Goal: Obtain resource: Obtain resource

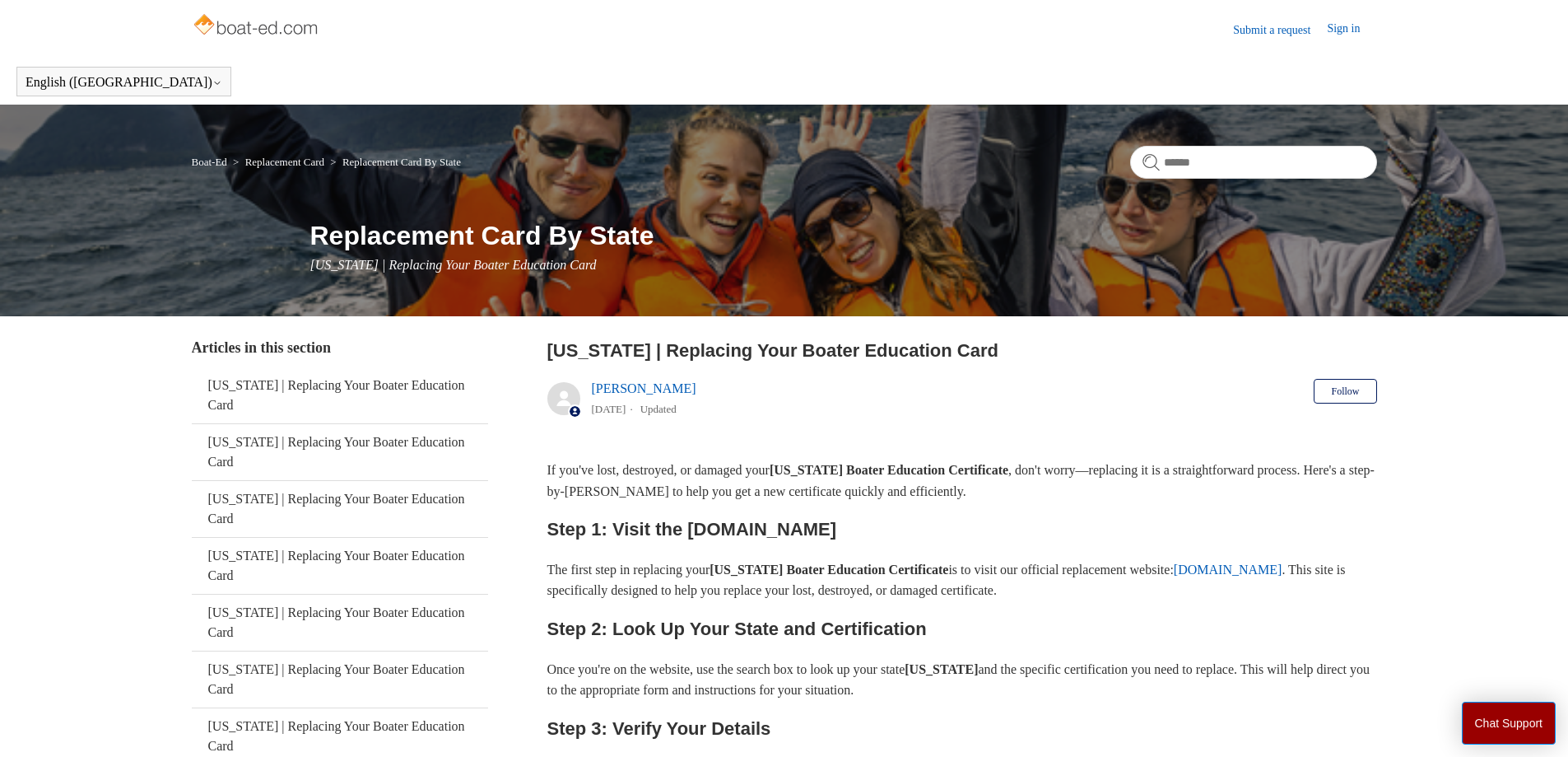
click at [1173, 576] on link "[DOMAIN_NAME]" at bounding box center [1227, 569] width 109 height 14
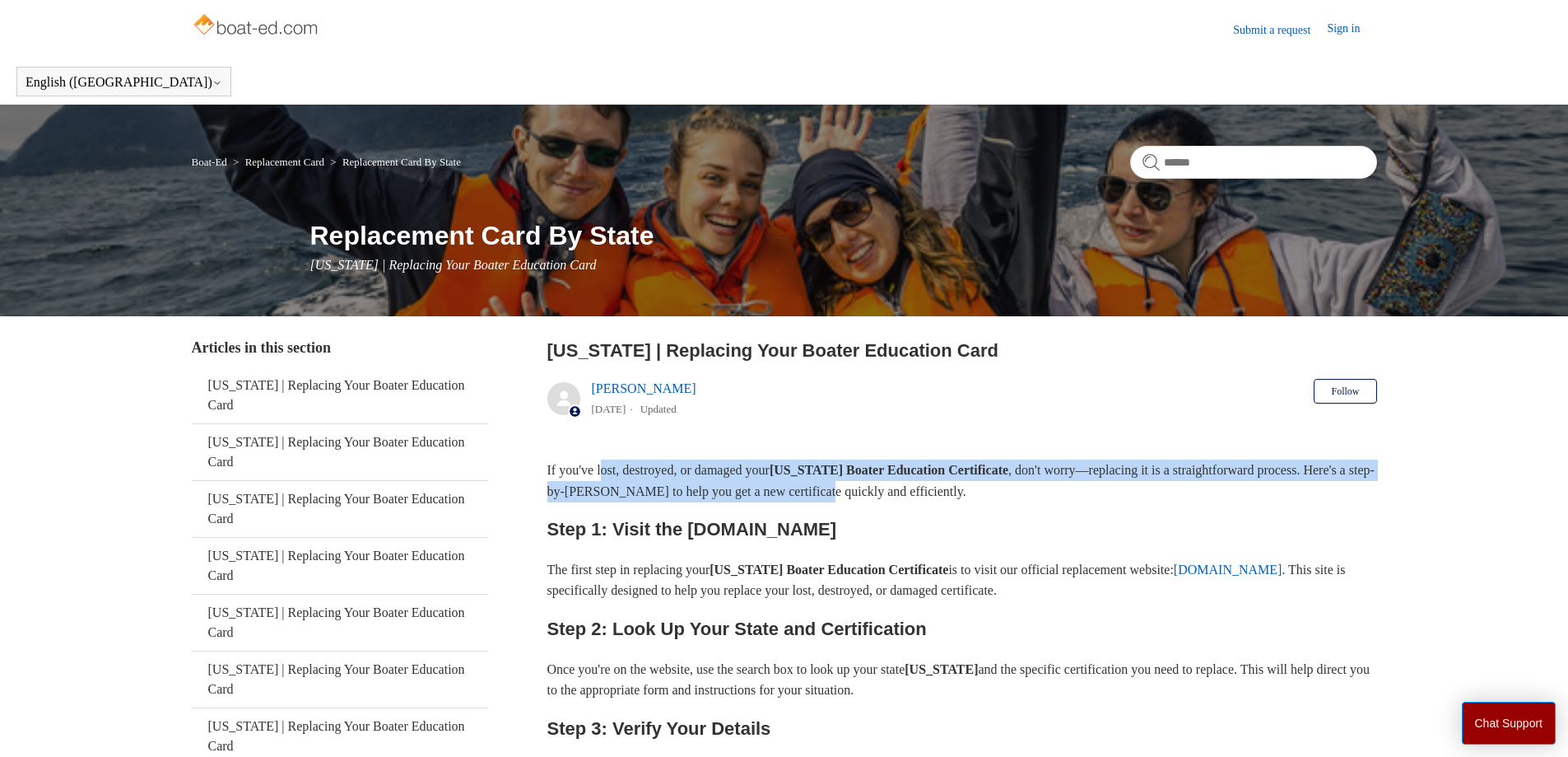
drag, startPoint x: 607, startPoint y: 467, endPoint x: 955, endPoint y: 483, distance: 348.4
click at [955, 483] on p "If you've lost, destroyed, or damaged your [US_STATE] Boater Education Certific…" at bounding box center [961, 480] width 829 height 42
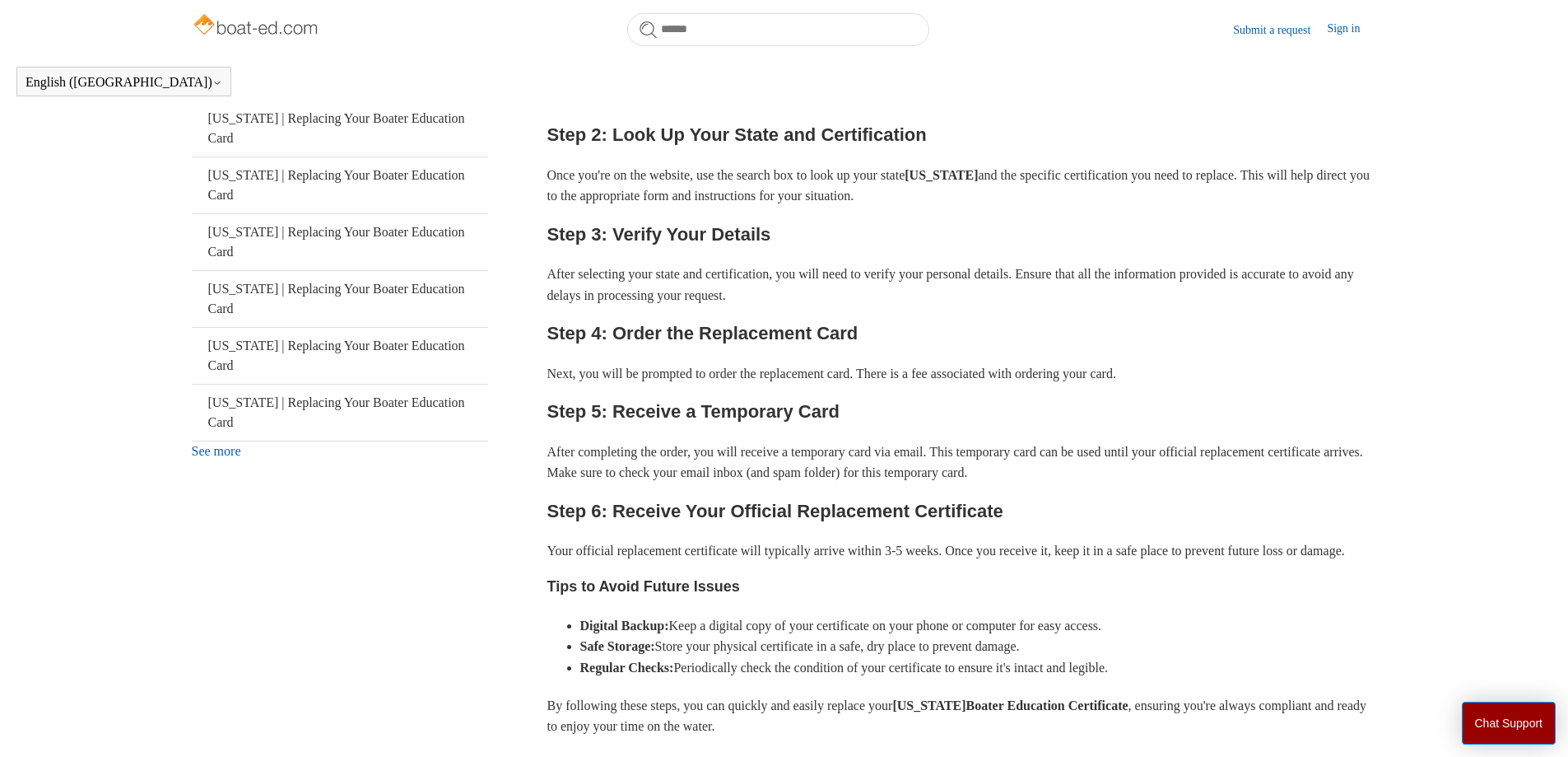
scroll to position [531, 0]
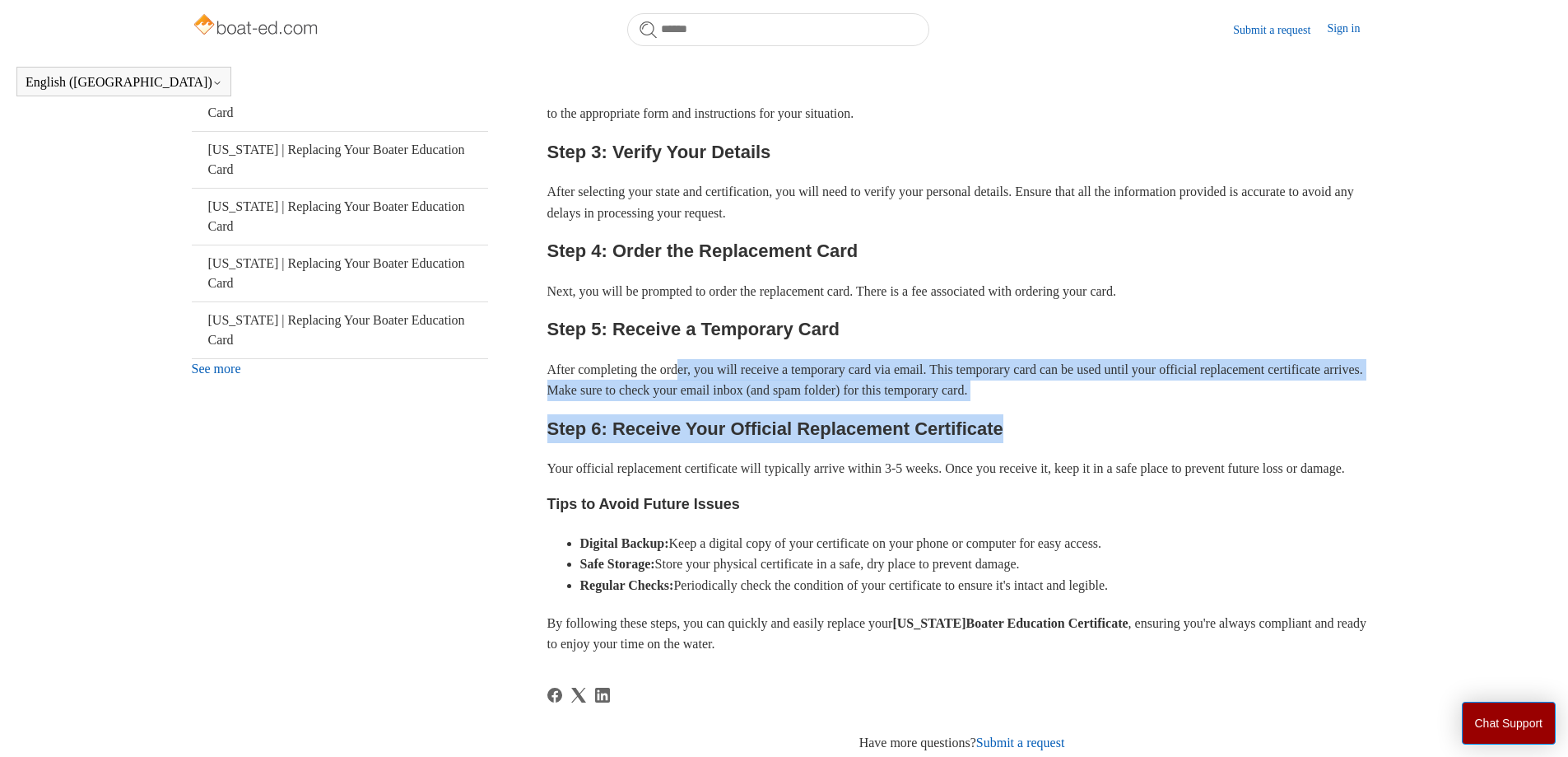
drag, startPoint x: 690, startPoint y: 367, endPoint x: 1131, endPoint y: 402, distance: 442.4
click at [1131, 402] on div "If you've lost, destroyed, or damaged your [US_STATE] Boater Education Certific…" at bounding box center [961, 268] width 829 height 772
click at [1131, 394] on p "After completing the order, you will receive a temporary card via email. This t…" at bounding box center [961, 380] width 829 height 42
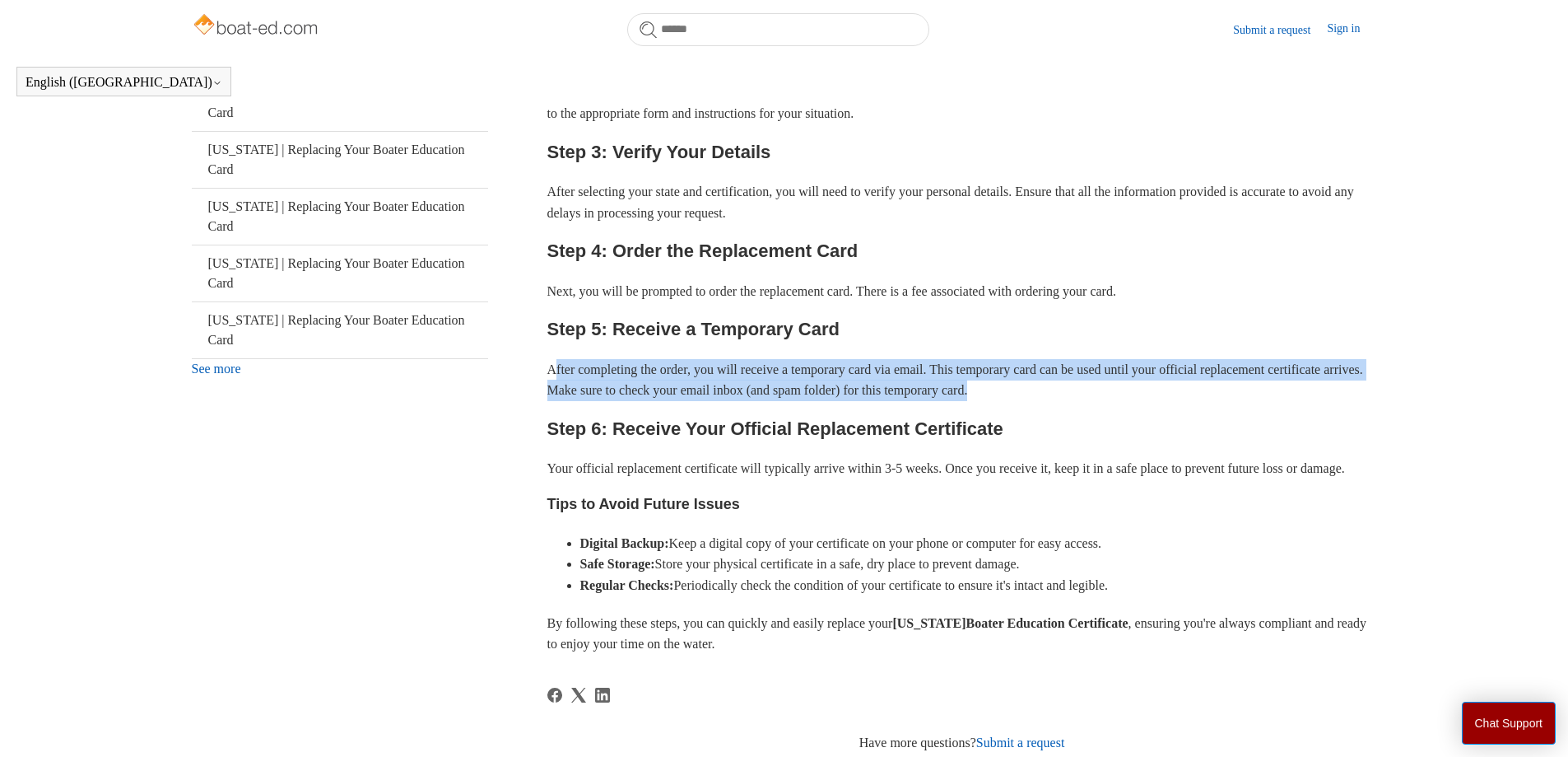
drag, startPoint x: 1127, startPoint y: 389, endPoint x: 555, endPoint y: 367, distance: 572.4
click at [555, 367] on p "After completing the order, you will receive a temporary card via email. This t…" at bounding box center [961, 380] width 829 height 42
click at [553, 367] on p "After completing the order, you will receive a temporary card via email. This t…" at bounding box center [961, 380] width 829 height 42
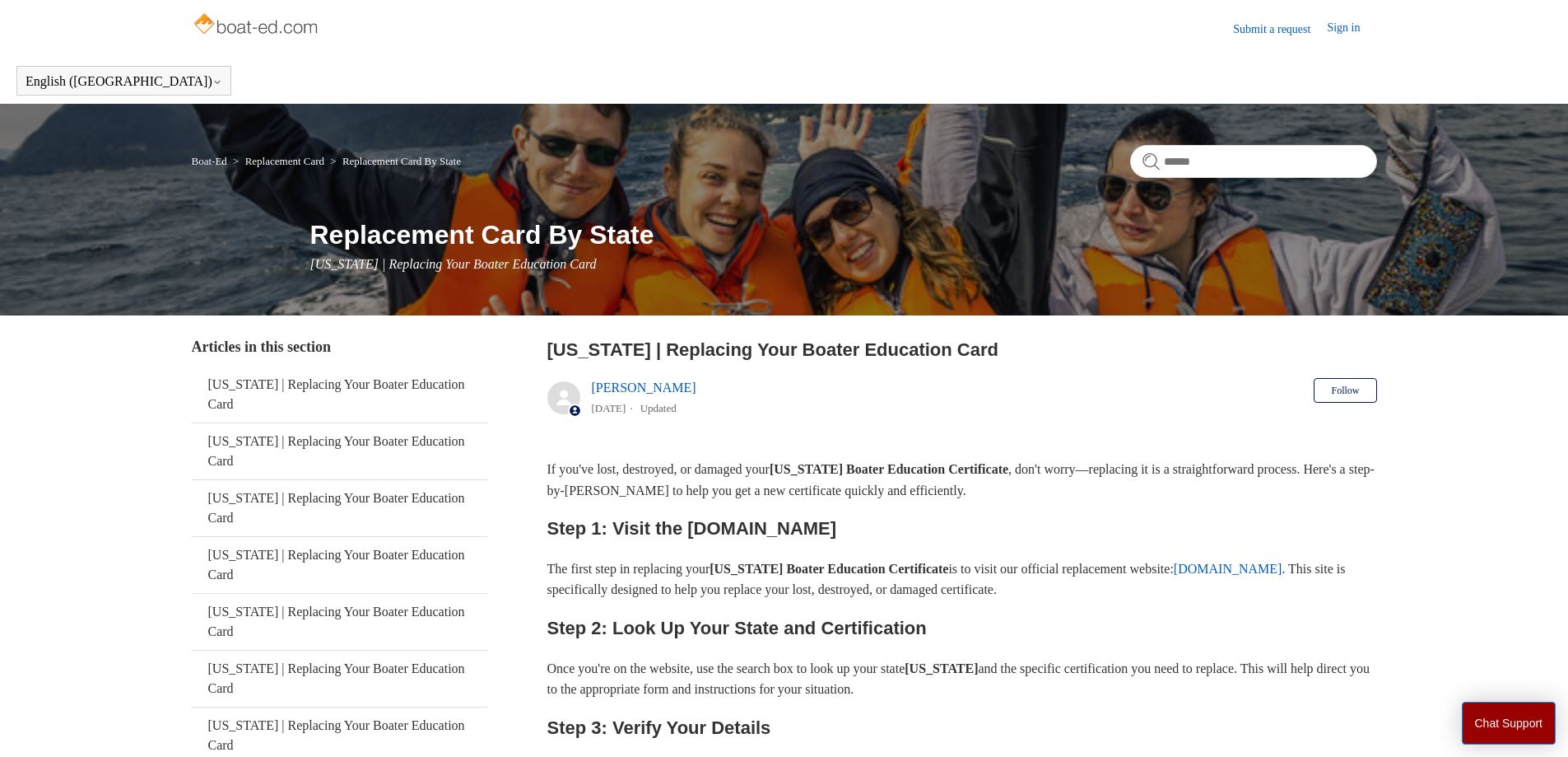
scroll to position [0, 0]
